Goal: Find specific page/section: Find specific page/section

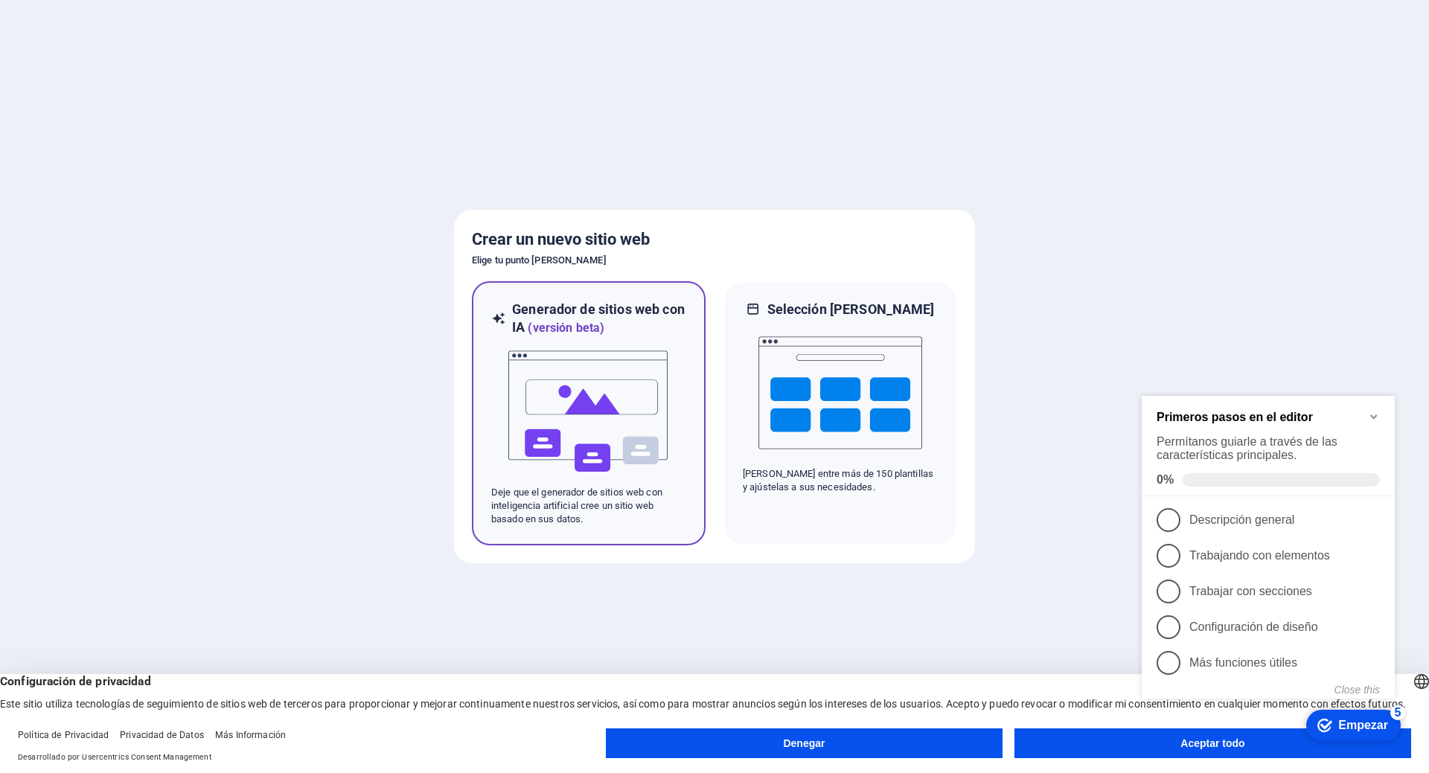
click at [647, 406] on img at bounding box center [589, 411] width 164 height 149
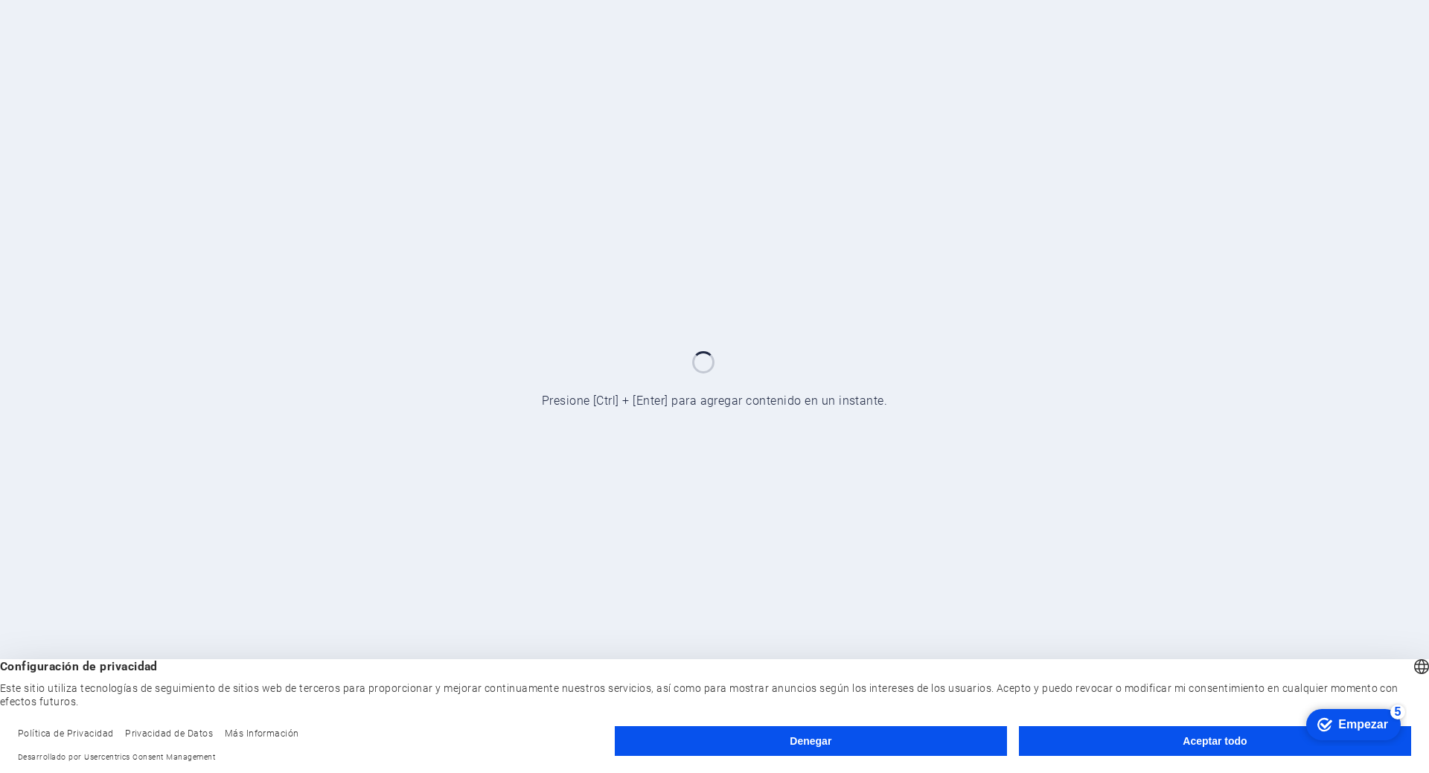
click at [1191, 745] on font "Aceptar todo" at bounding box center [1214, 741] width 64 height 12
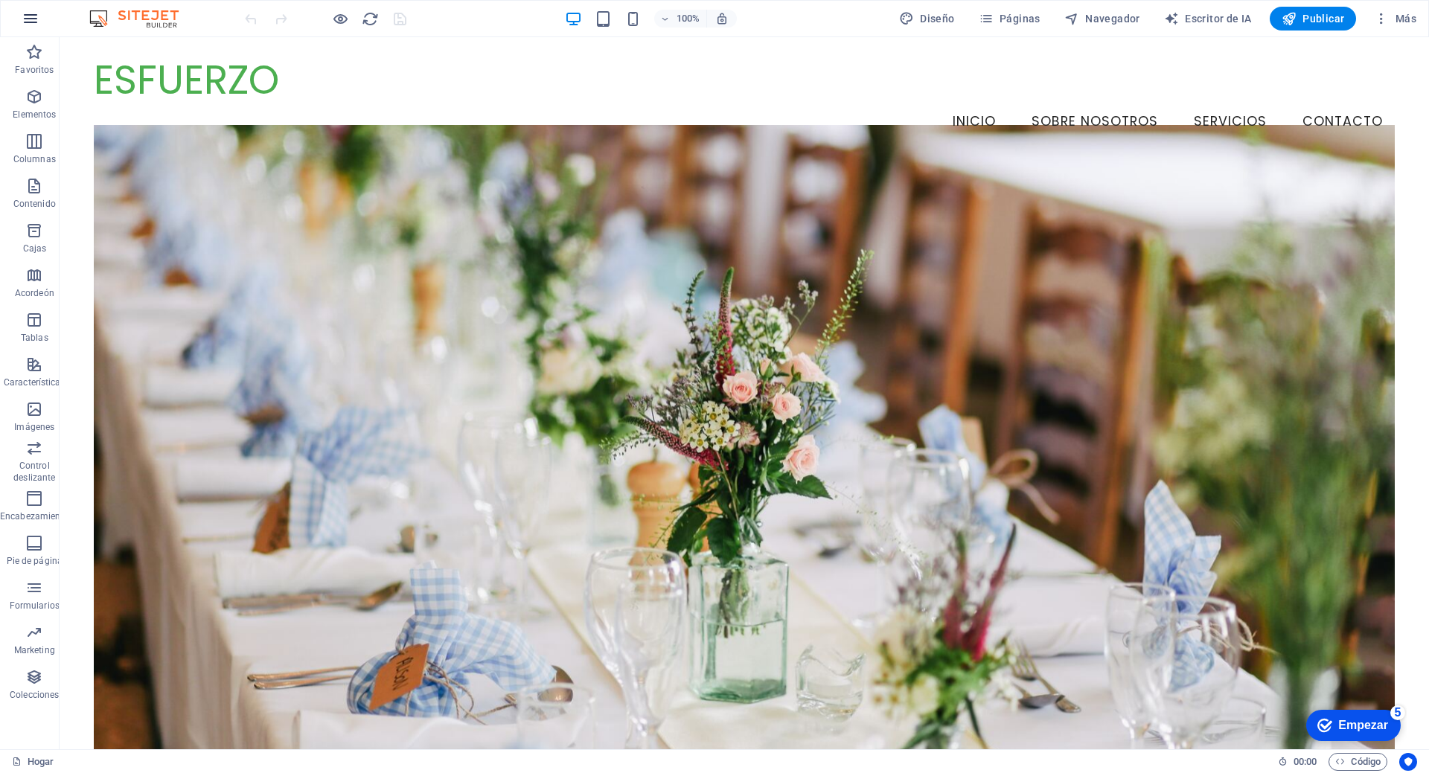
click at [31, 26] on icon "button" at bounding box center [31, 19] width 18 height 18
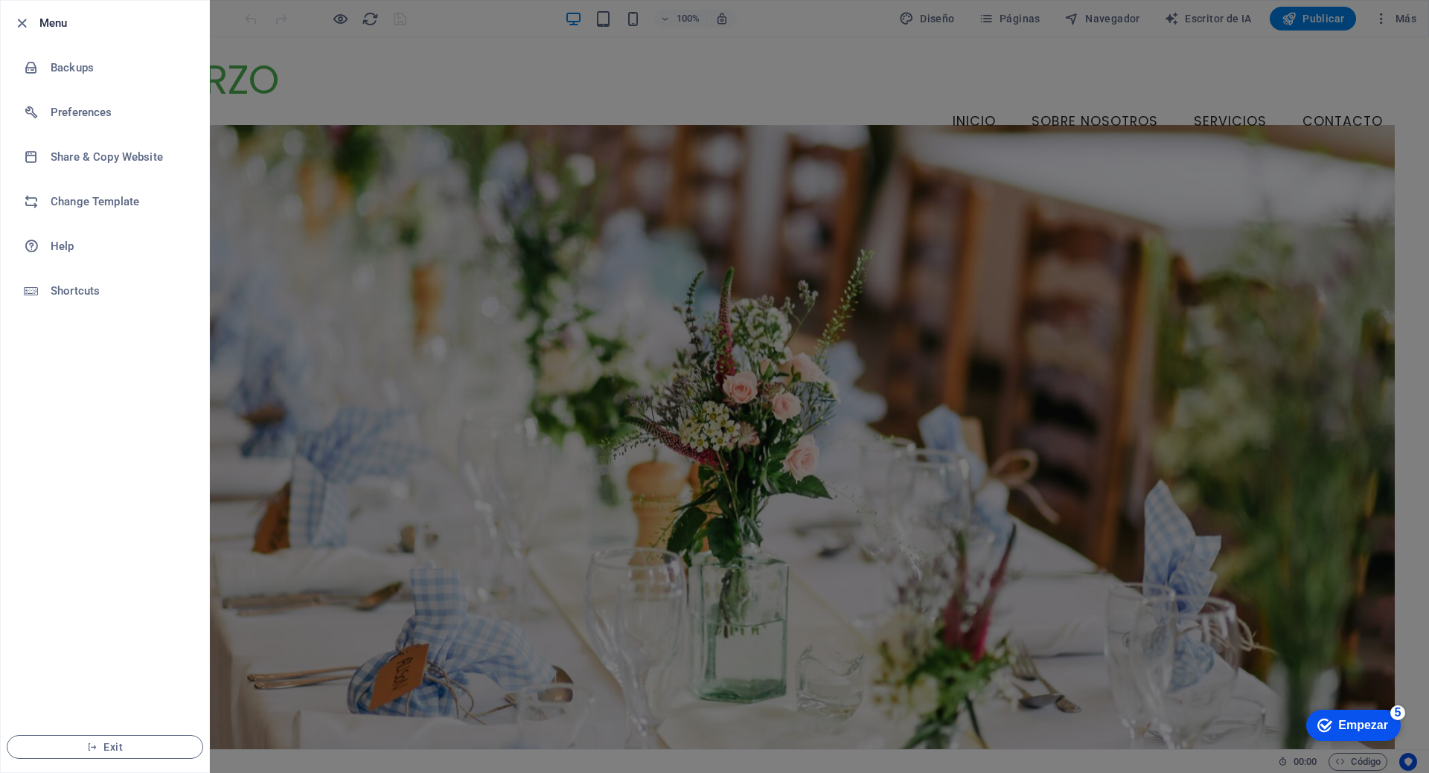
click at [713, 63] on div at bounding box center [714, 386] width 1429 height 773
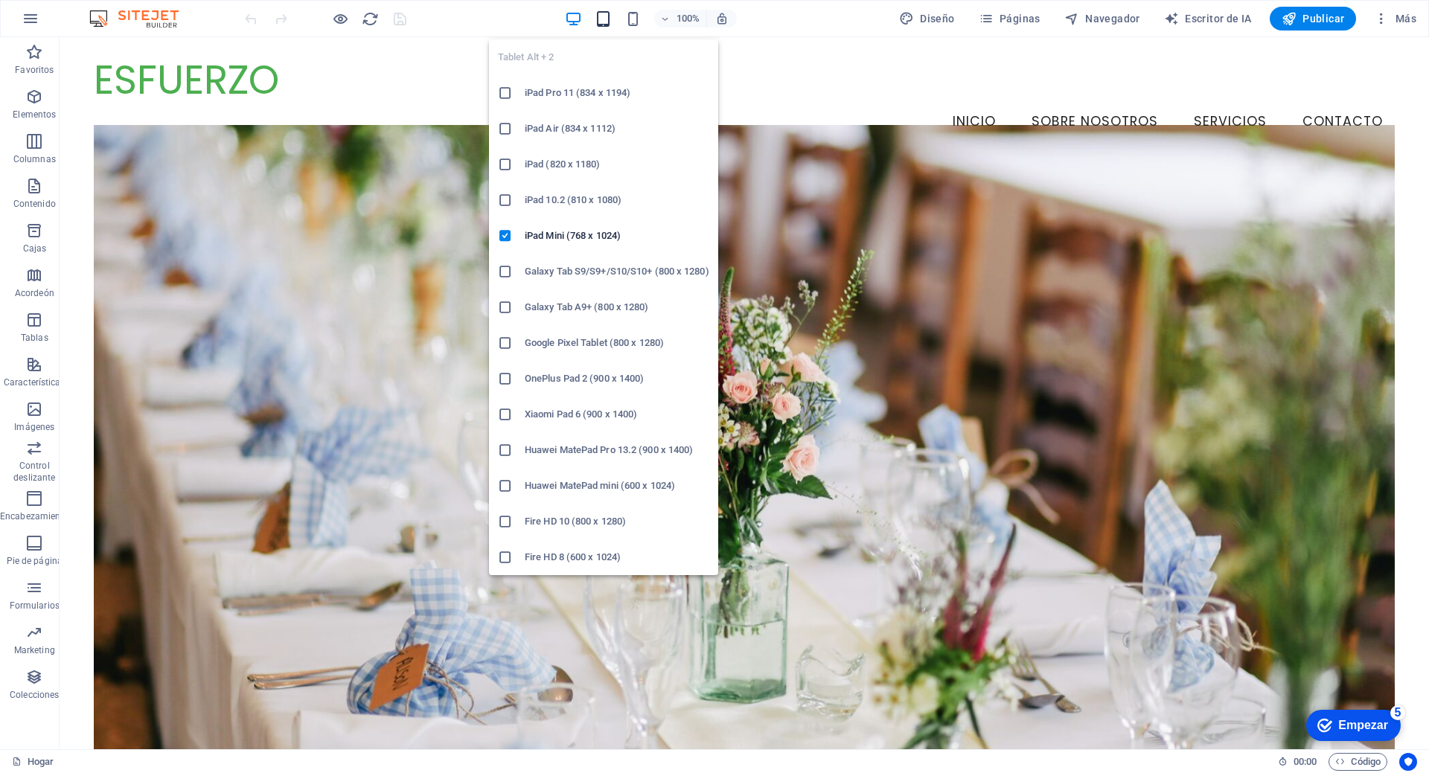
click at [604, 16] on icon "button" at bounding box center [603, 18] width 17 height 17
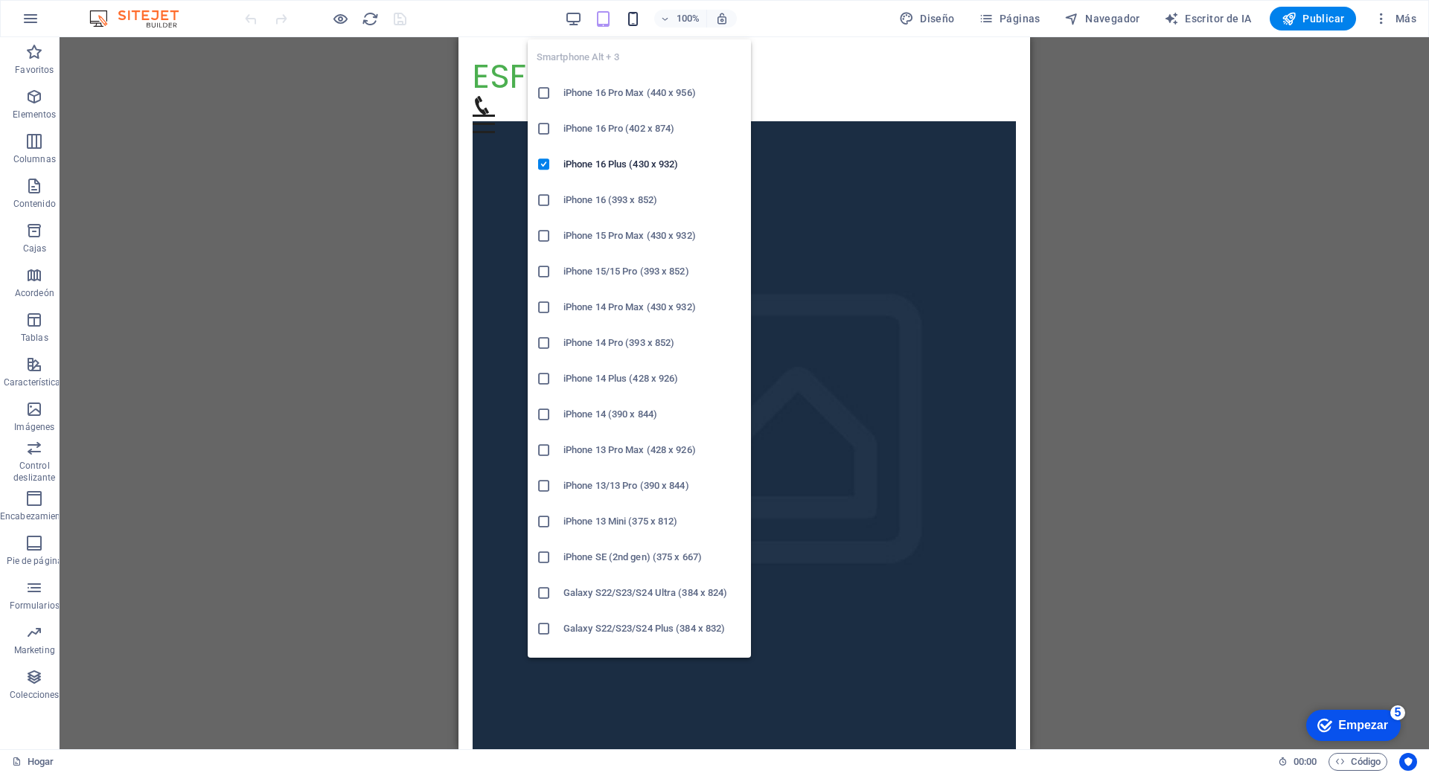
click at [630, 15] on icon "button" at bounding box center [632, 18] width 17 height 17
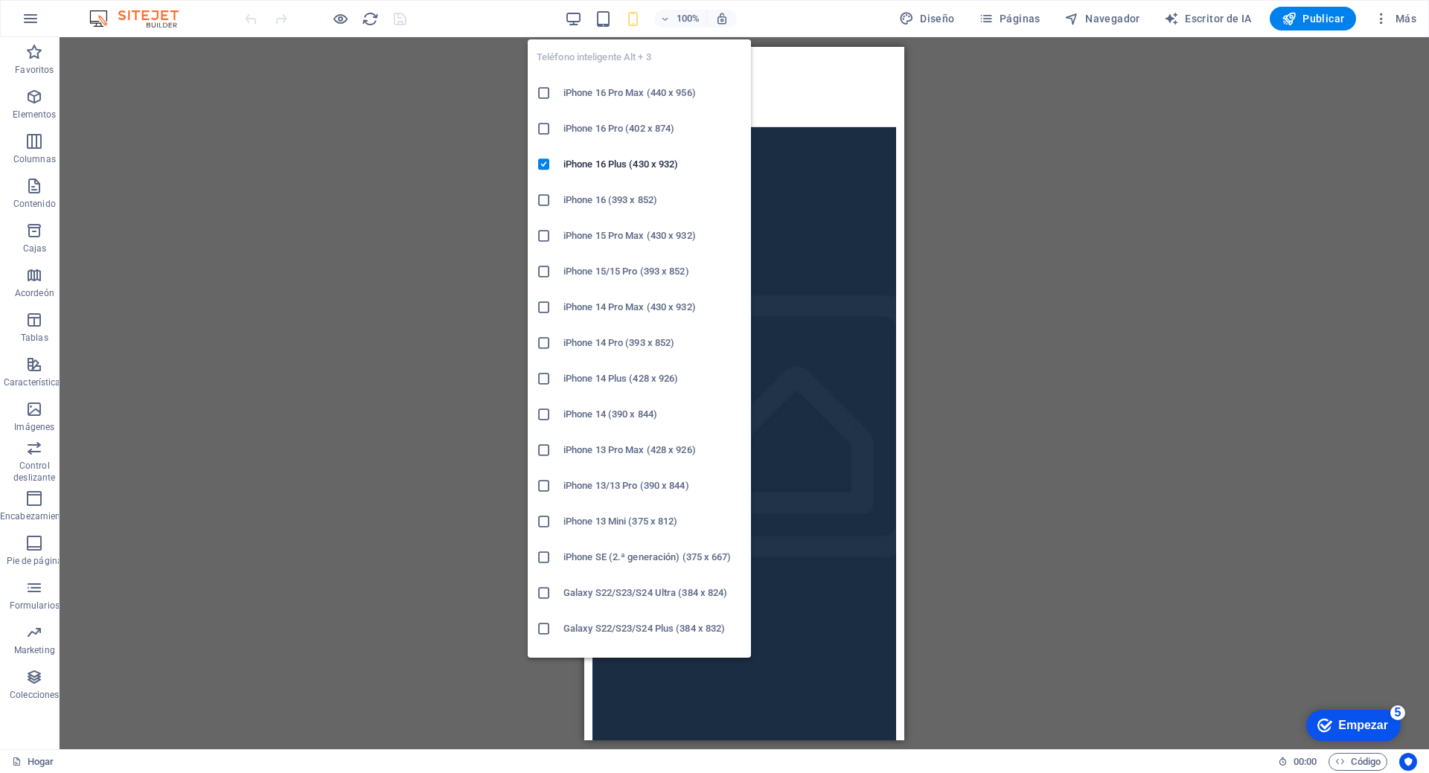
click at [571, 307] on font "iPhone 14 Pro Max (430 x 932)" at bounding box center [629, 306] width 132 height 11
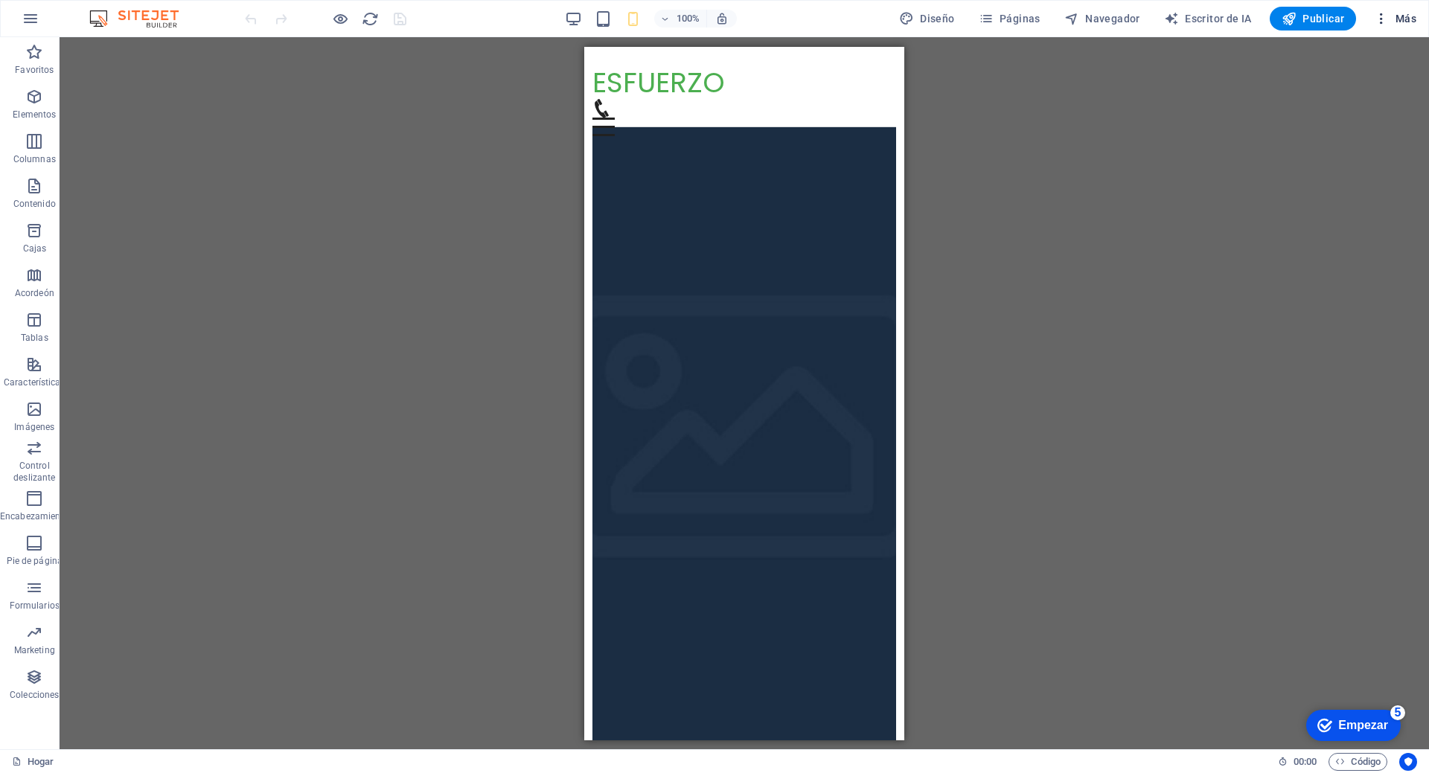
click at [1406, 19] on font "Más" at bounding box center [1405, 19] width 21 height 12
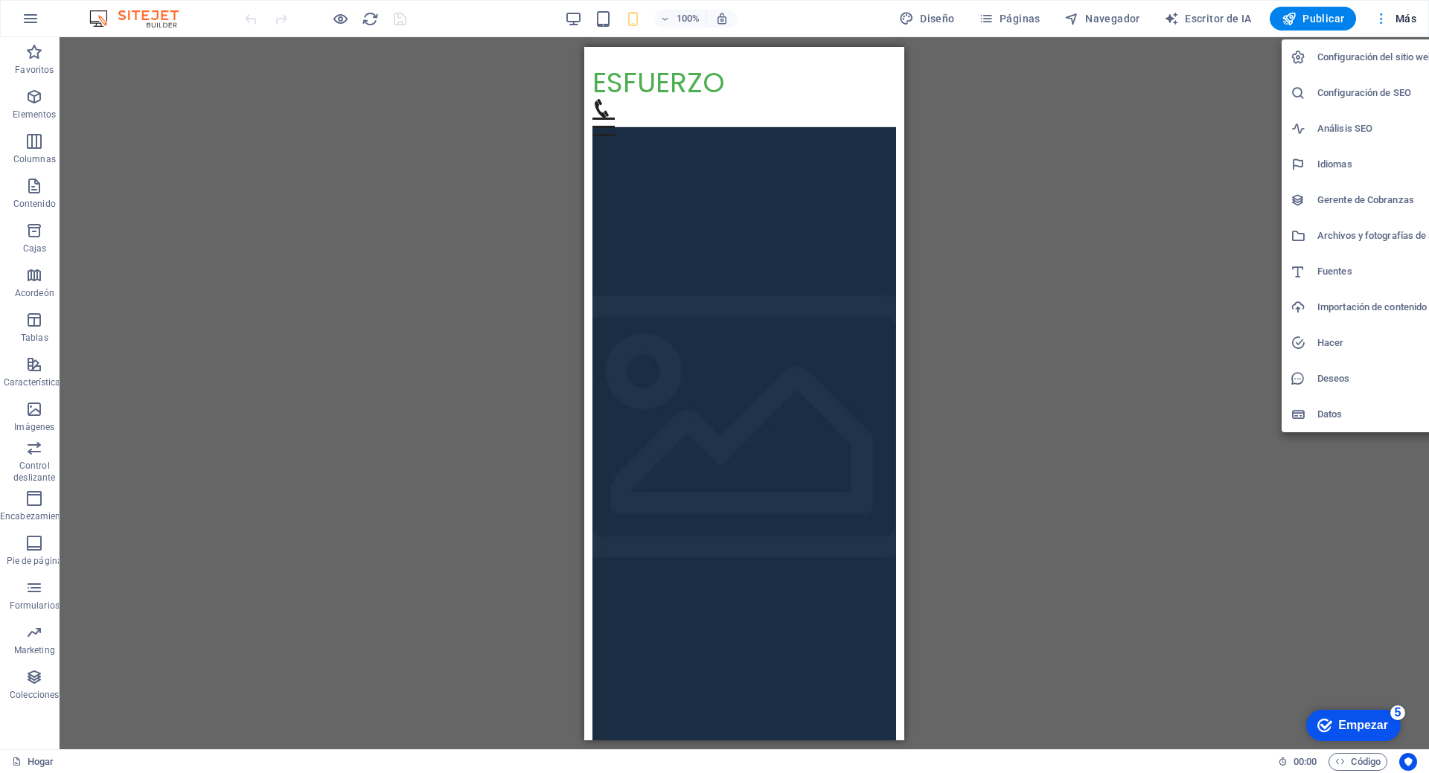
click at [1406, 19] on div at bounding box center [714, 386] width 1429 height 773
